Goal: Information Seeking & Learning: Learn about a topic

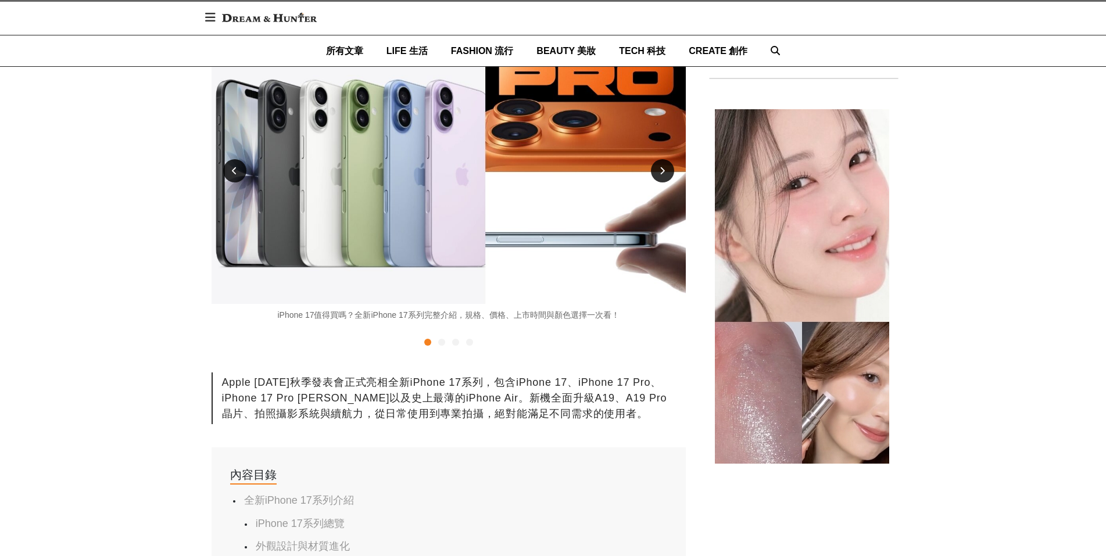
scroll to position [349, 0]
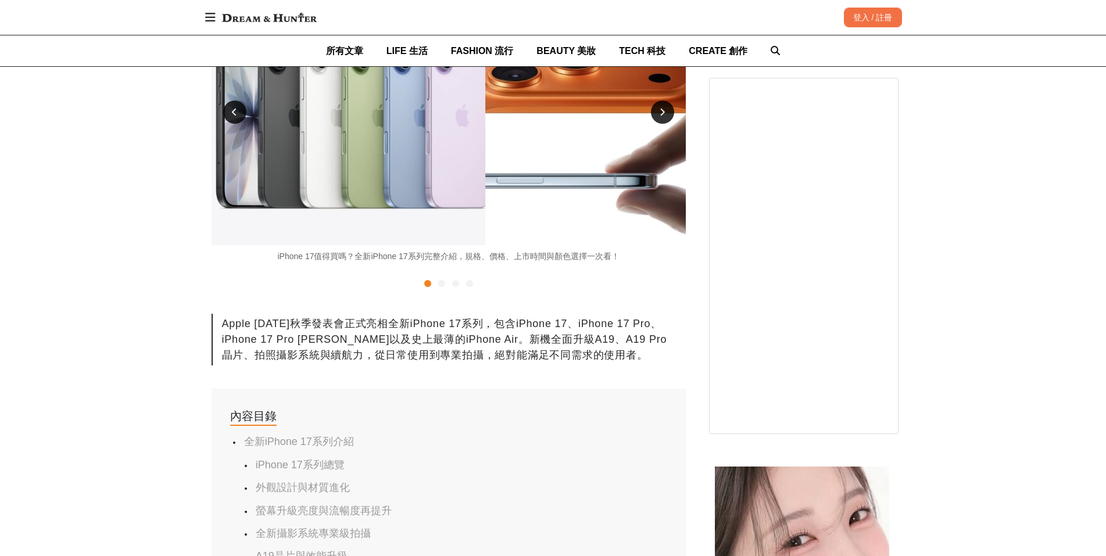
click at [440, 283] on div at bounding box center [441, 283] width 7 height 7
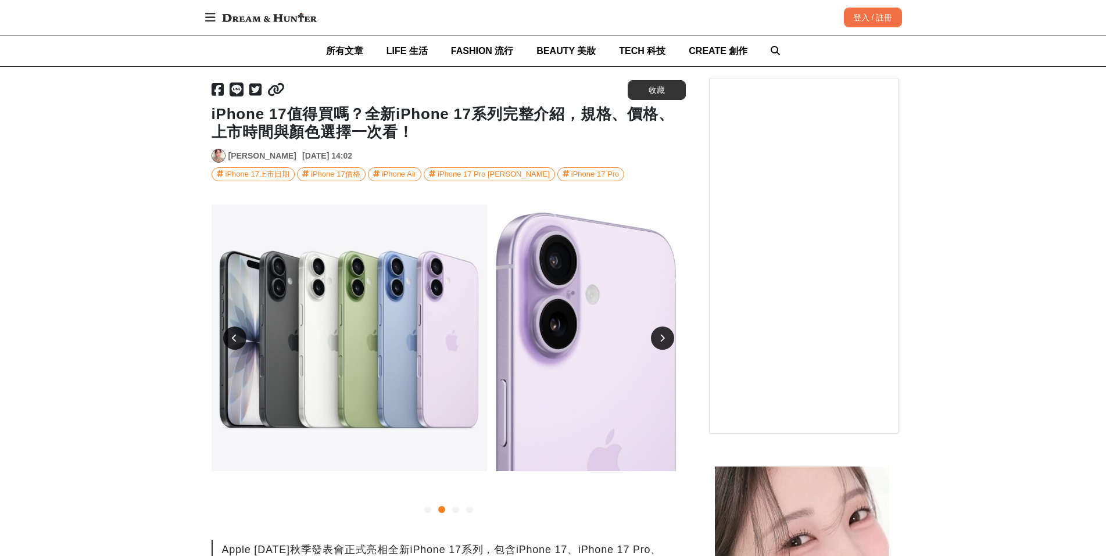
scroll to position [116, 0]
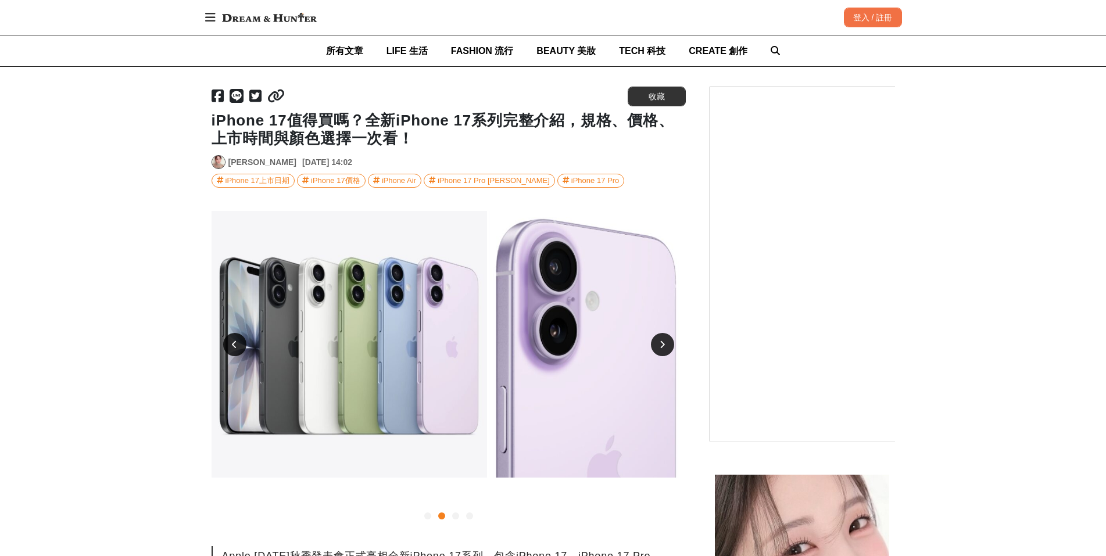
click at [458, 516] on div at bounding box center [455, 516] width 7 height 7
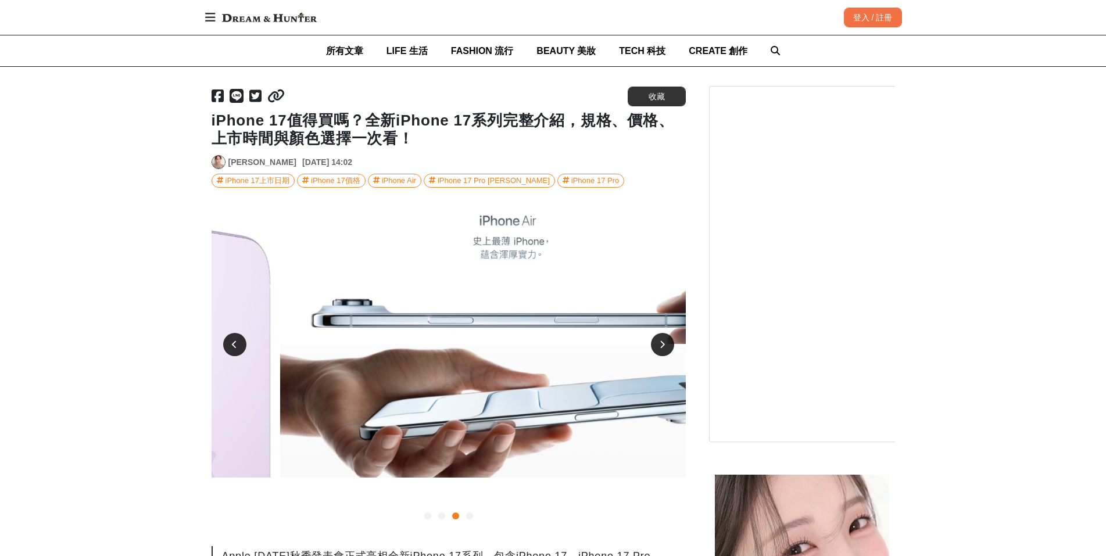
scroll to position [0, 949]
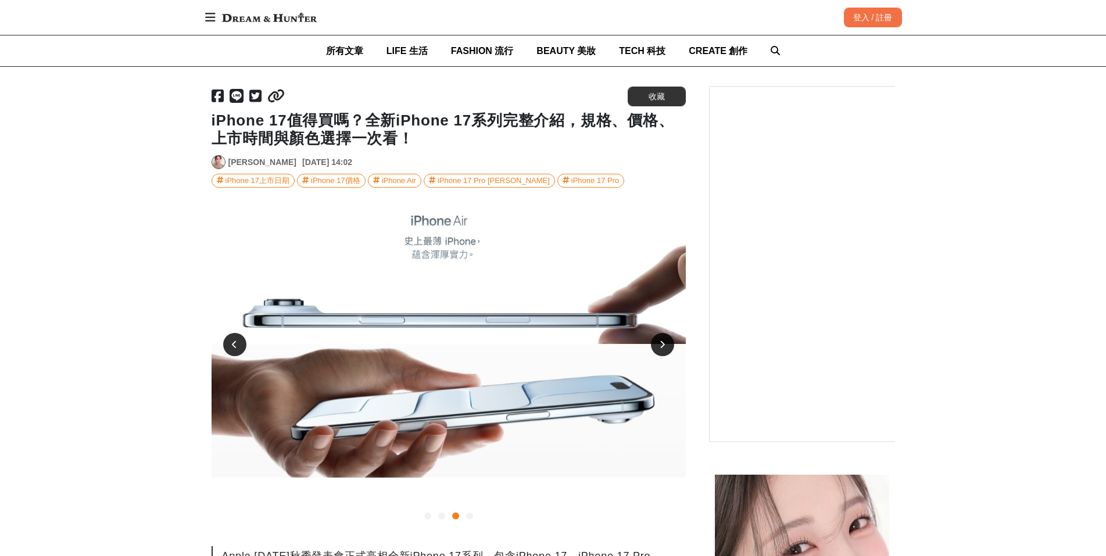
click at [469, 515] on div at bounding box center [469, 516] width 7 height 7
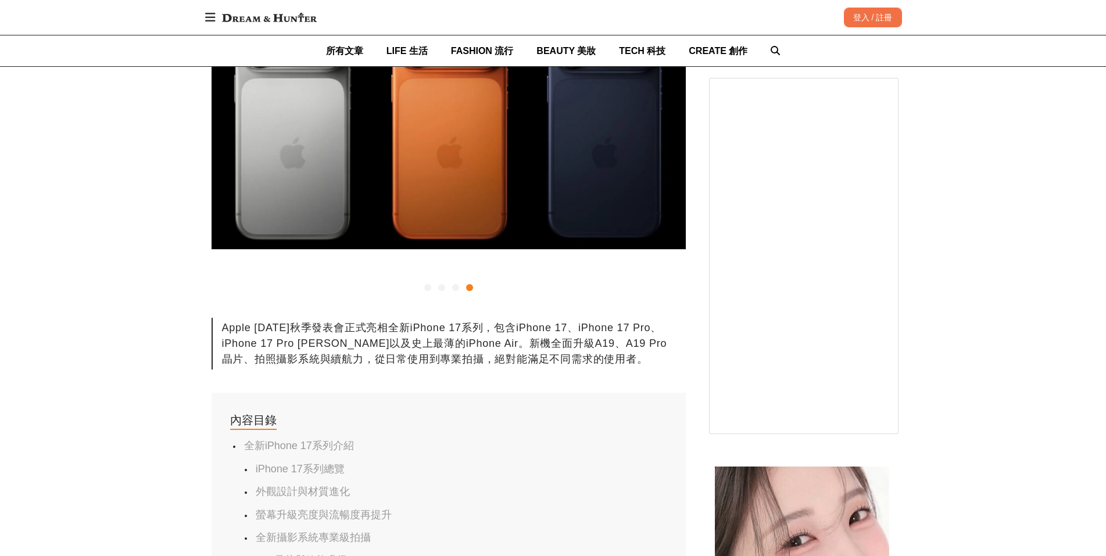
scroll to position [349, 0]
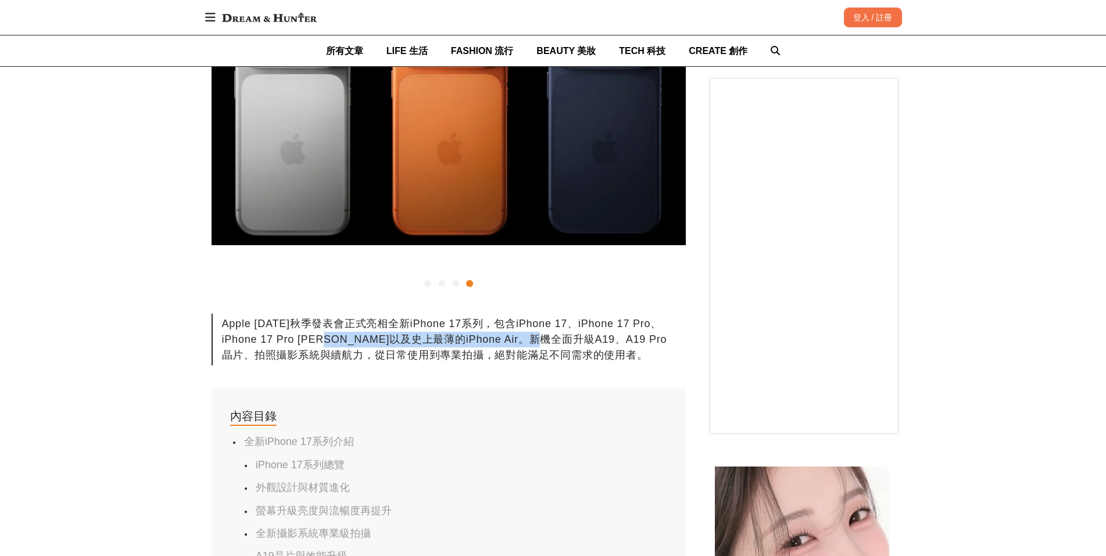
drag, startPoint x: 343, startPoint y: 338, endPoint x: 573, endPoint y: 335, distance: 230.3
click at [572, 335] on div "Apple [DATE]秋季發表會正式亮相全新iPhone 17系列，包含iPhone 17、iPhone 17 Pro、iPhone 17 Pro [PER…" at bounding box center [449, 340] width 474 height 52
click at [576, 336] on div "Apple [DATE]秋季發表會正式亮相全新iPhone 17系列，包含iPhone 17、iPhone 17 Pro、iPhone 17 Pro [PER…" at bounding box center [449, 340] width 474 height 52
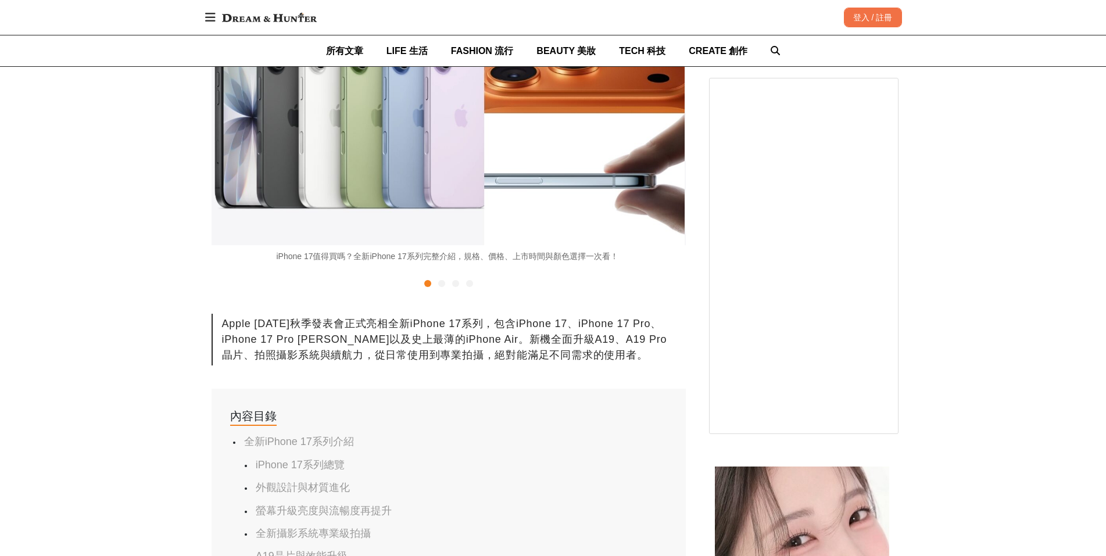
scroll to position [0, 0]
drag, startPoint x: 266, startPoint y: 361, endPoint x: 365, endPoint y: 351, distance: 98.8
click at [359, 352] on div "Apple [DATE]秋季發表會正式亮相全新iPhone 17系列，包含iPhone 17、iPhone 17 Pro、iPhone 17 Pro [PER…" at bounding box center [449, 340] width 474 height 52
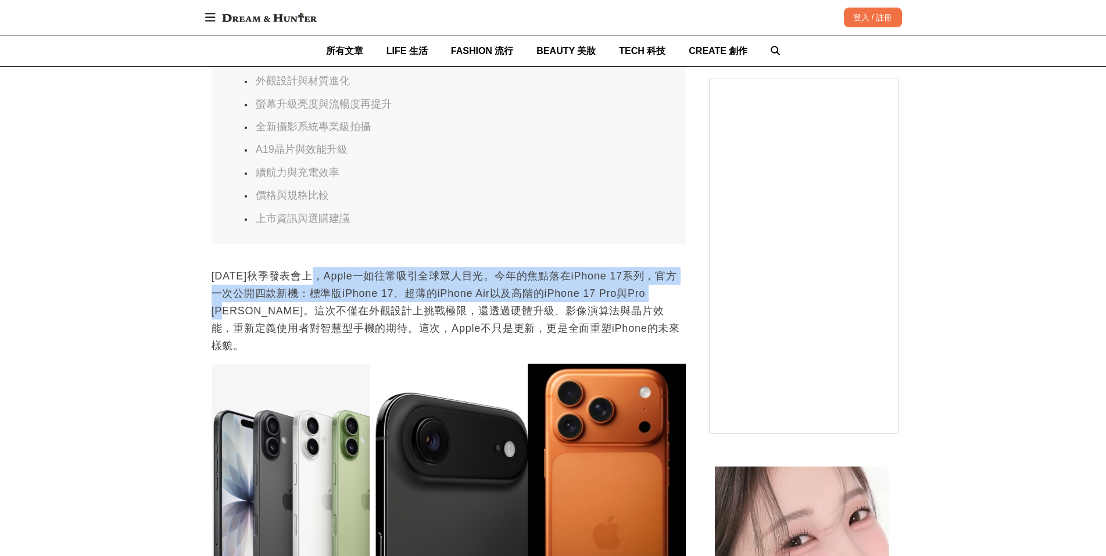
scroll to position [0, 474]
drag, startPoint x: 324, startPoint y: 280, endPoint x: 678, endPoint y: 302, distance: 354.2
click at [678, 302] on p "[DATE]秋季發表會上，Apple一如往常吸引全球眾人目光。今年的焦點落在iPhone 17系列，官方一次公開四款新機：標準版iPhone 17、超薄的iP…" at bounding box center [449, 310] width 474 height 87
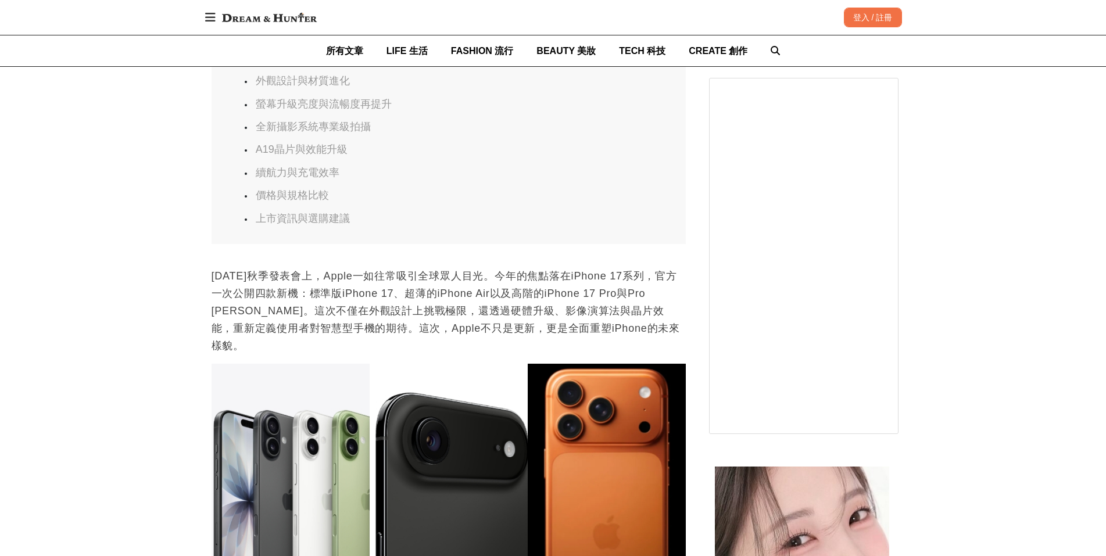
scroll to position [0, 949]
click at [214, 320] on p "[DATE]秋季發表會上，Apple一如往常吸引全球眾人目光。今年的焦點落在iPhone 17系列，官方一次公開四款新機：標準版iPhone 17、超薄的iP…" at bounding box center [449, 310] width 474 height 87
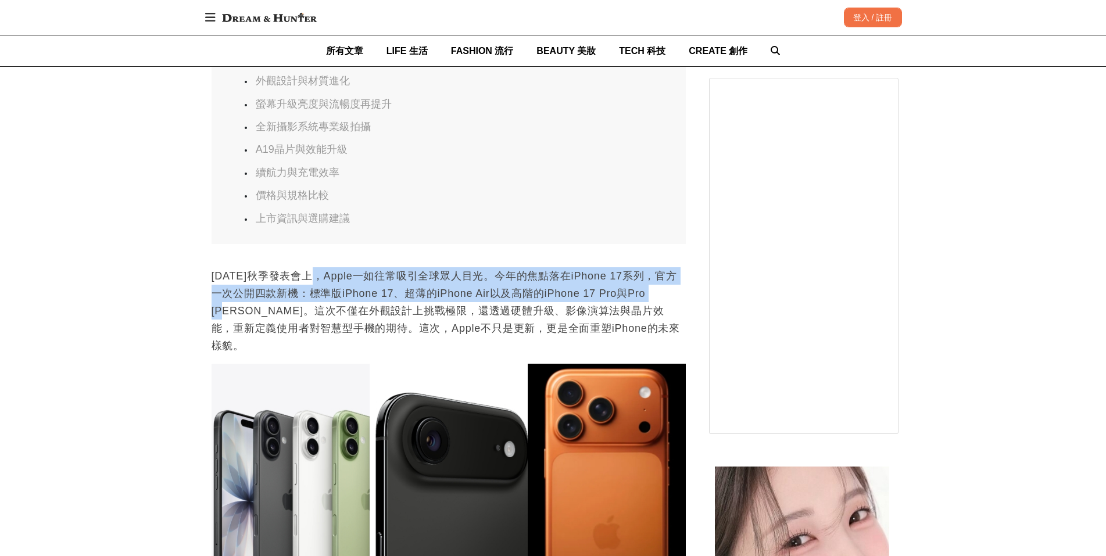
scroll to position [0, 1423]
drag, startPoint x: 324, startPoint y: 281, endPoint x: 673, endPoint y: 301, distance: 350.0
click at [673, 301] on p "[DATE]秋季發表會上，Apple一如往常吸引全球眾人目光。今年的焦點落在iPhone 17系列，官方一次公開四款新機：標準版iPhone 17、超薄的iP…" at bounding box center [449, 310] width 474 height 87
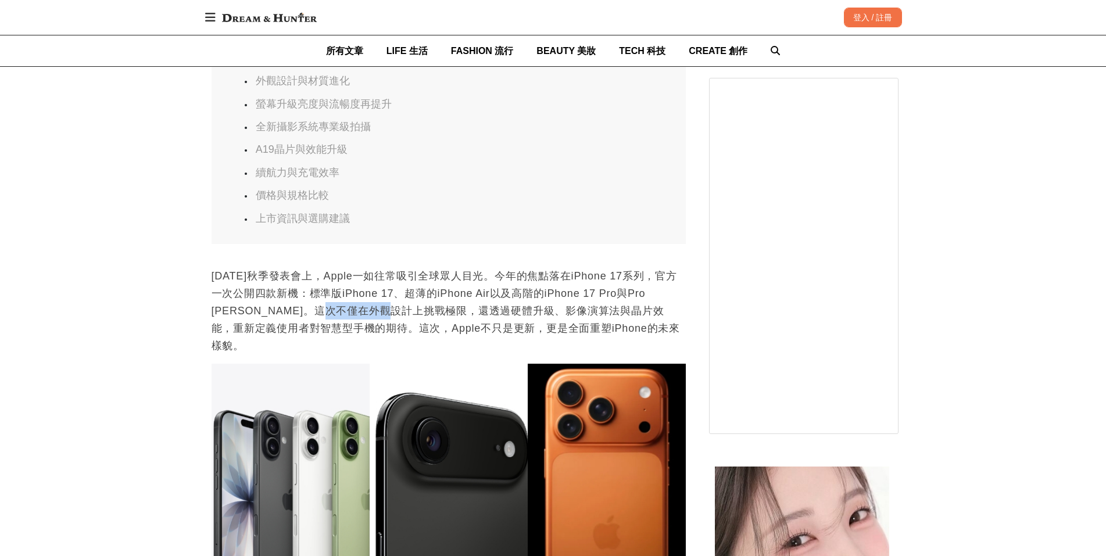
drag, startPoint x: 337, startPoint y: 308, endPoint x: 313, endPoint y: 306, distance: 23.9
click at [319, 307] on p "[DATE]秋季發表會上，Apple一如往常吸引全球眾人目光。今年的焦點落在iPhone 17系列，官方一次公開四款新機：標準版iPhone 17、超薄的iP…" at bounding box center [449, 310] width 474 height 87
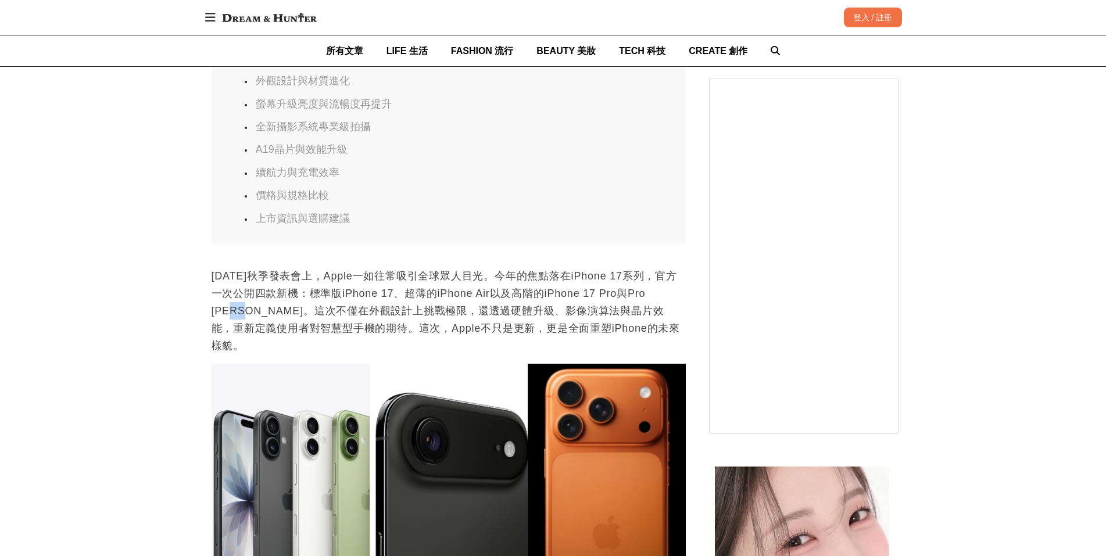
drag, startPoint x: 214, startPoint y: 315, endPoint x: 234, endPoint y: 315, distance: 19.8
click at [234, 315] on p "[DATE]秋季發表會上，Apple一如往常吸引全球眾人目光。今年的焦點落在iPhone 17系列，官方一次公開四款新機：標準版iPhone 17、超薄的iP…" at bounding box center [449, 310] width 474 height 87
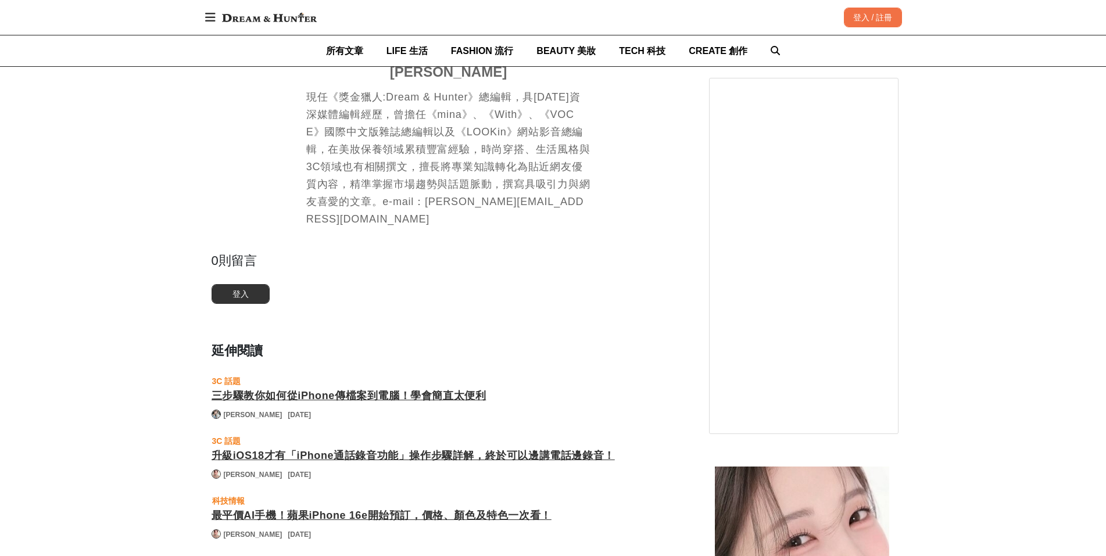
drag, startPoint x: 435, startPoint y: 256, endPoint x: 439, endPoint y: 245, distance: 12.3
